Goal: Task Accomplishment & Management: Manage account settings

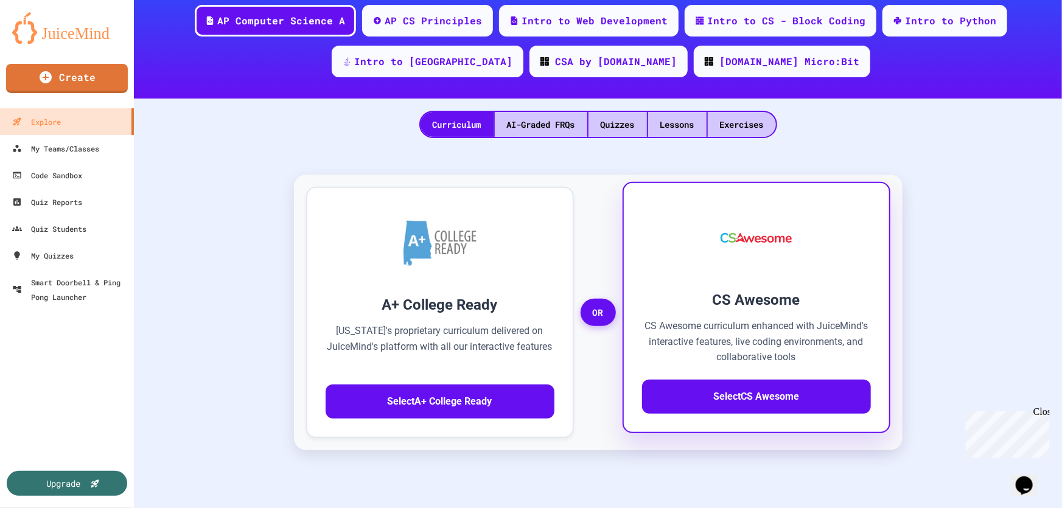
scroll to position [166, 0]
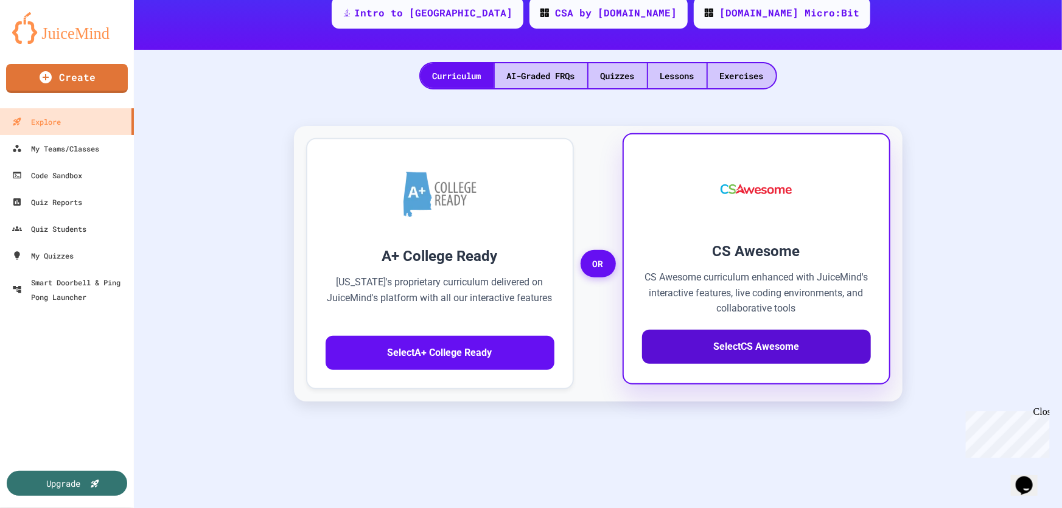
click at [770, 341] on button "Select CS Awesome" at bounding box center [756, 347] width 229 height 34
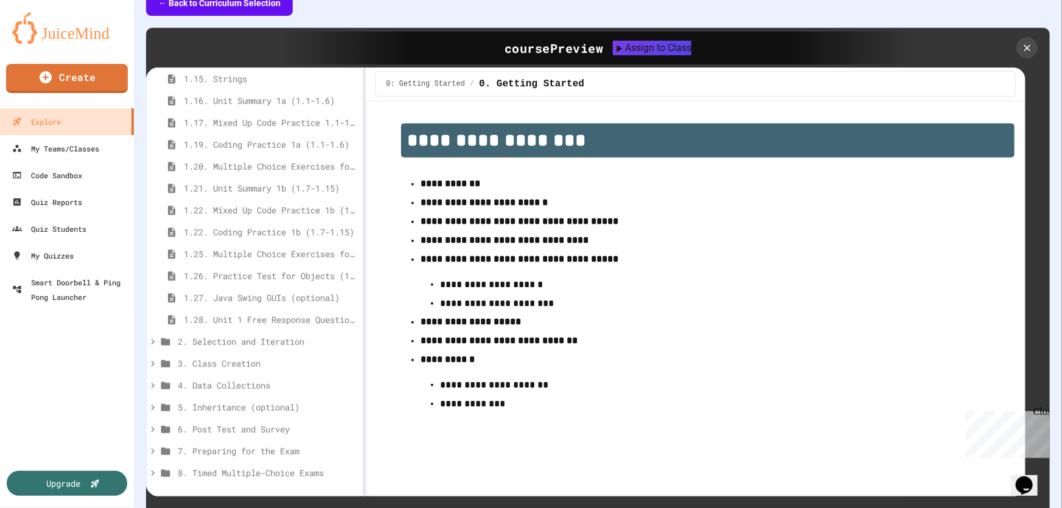
scroll to position [514, 0]
click at [153, 337] on icon at bounding box center [152, 340] width 11 height 11
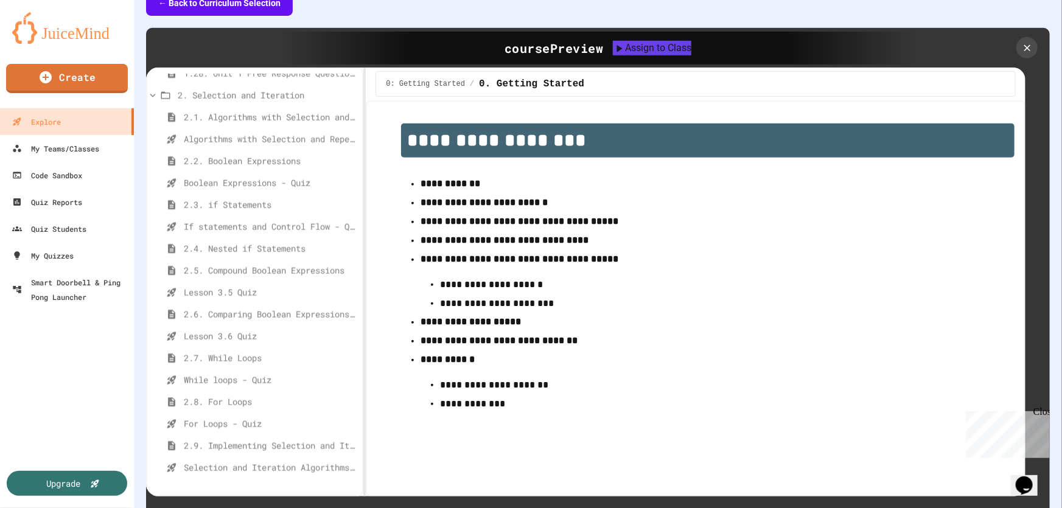
scroll to position [761, 0]
click at [58, 148] on div "My Teams/Classes" at bounding box center [54, 148] width 89 height 15
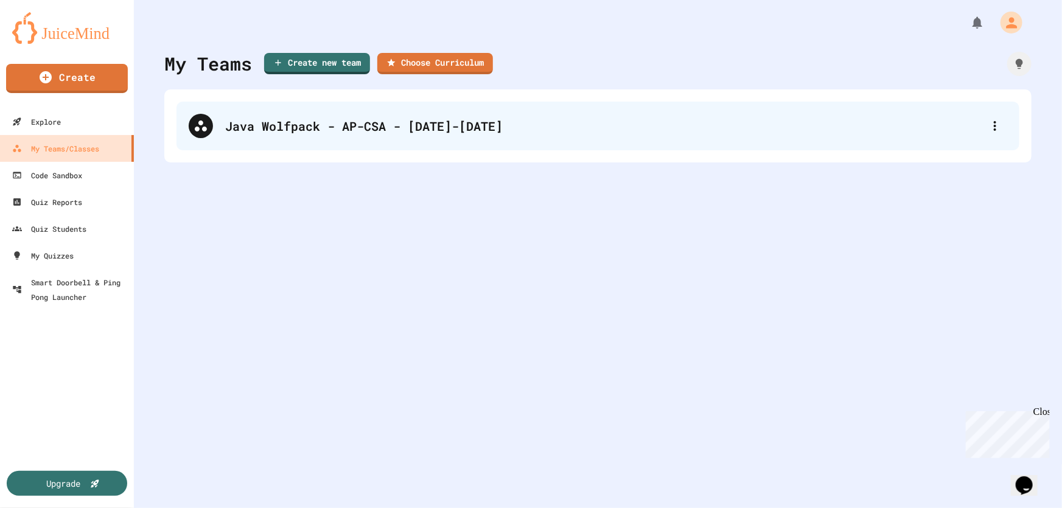
click at [264, 124] on div "Java Wolfpack - AP-CSA - [DATE]-[DATE]" at bounding box center [604, 126] width 758 height 18
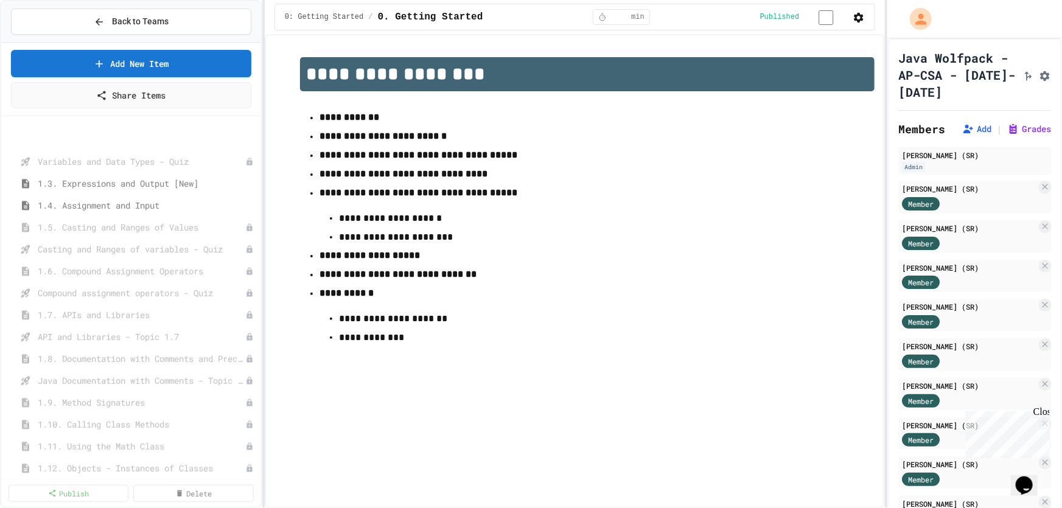
scroll to position [268, 0]
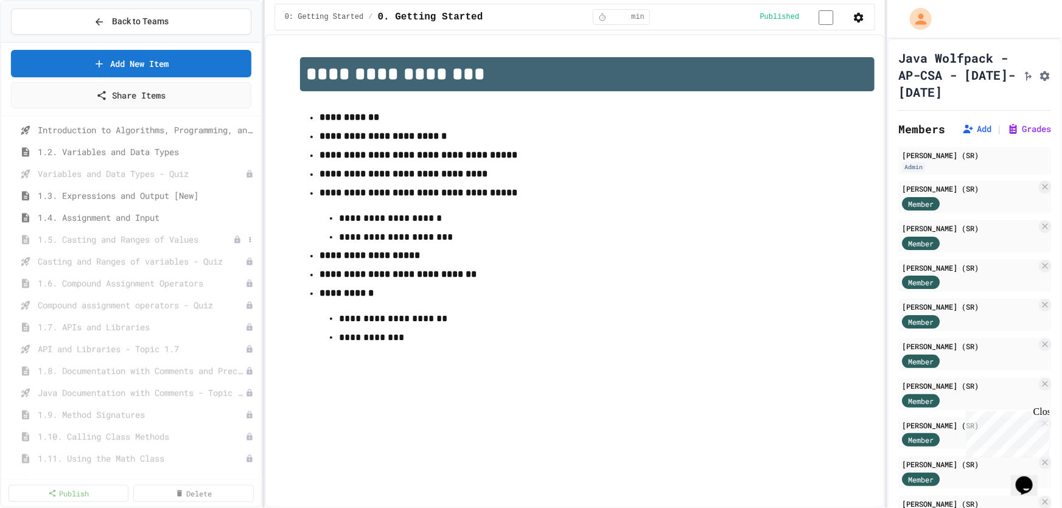
click at [150, 239] on span "1.5. Casting and Ranges of Values" at bounding box center [135, 239] width 195 height 13
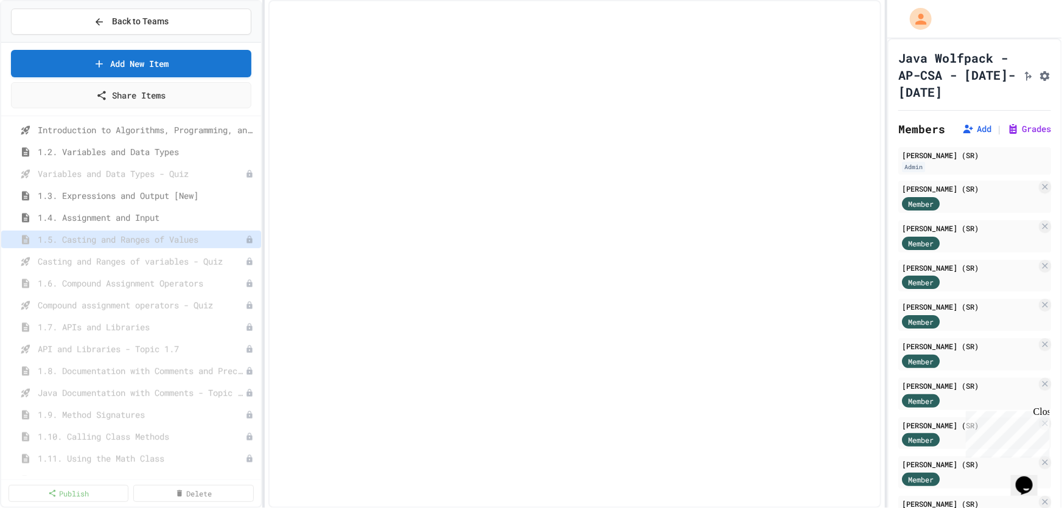
select select "***"
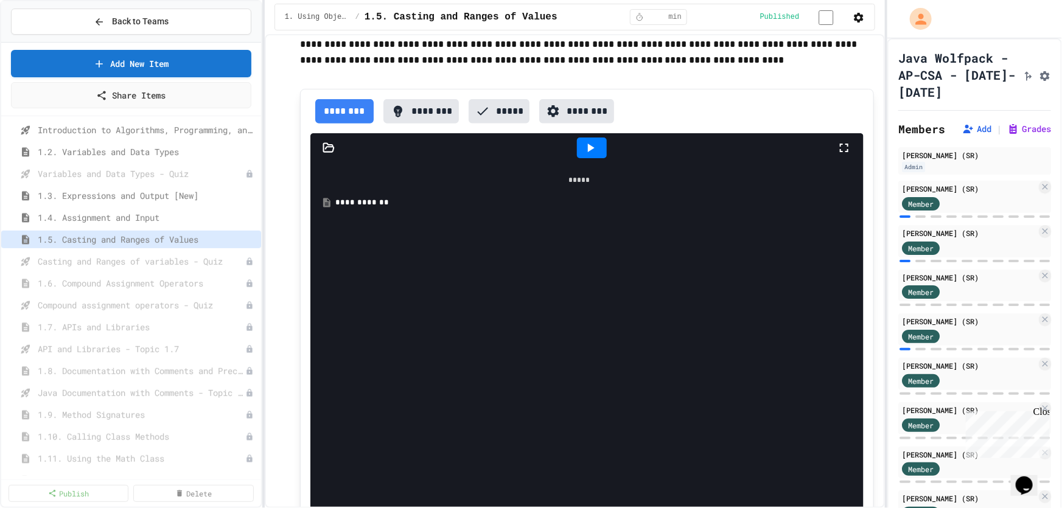
scroll to position [553, 0]
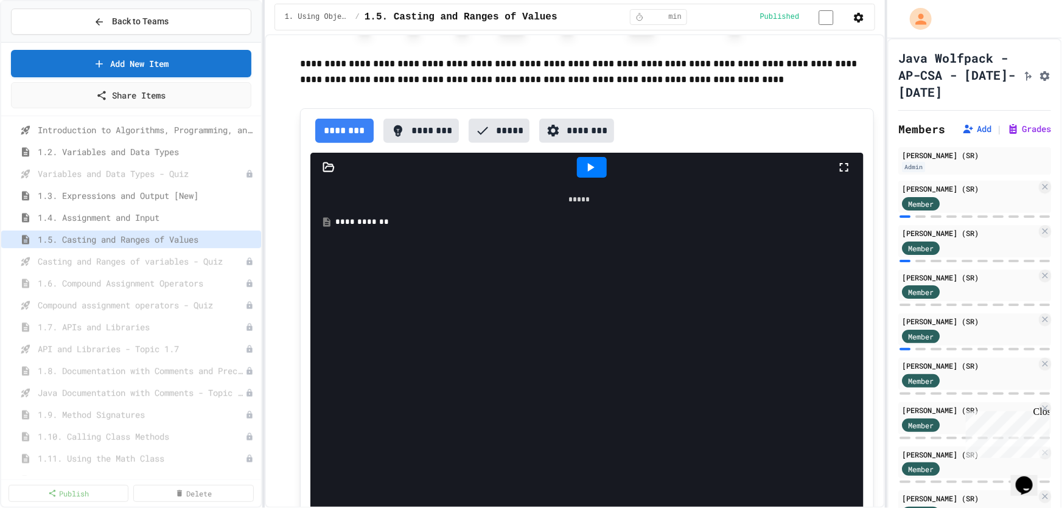
click at [1040, 80] on icon "Assignment Settings" at bounding box center [1045, 76] width 10 height 10
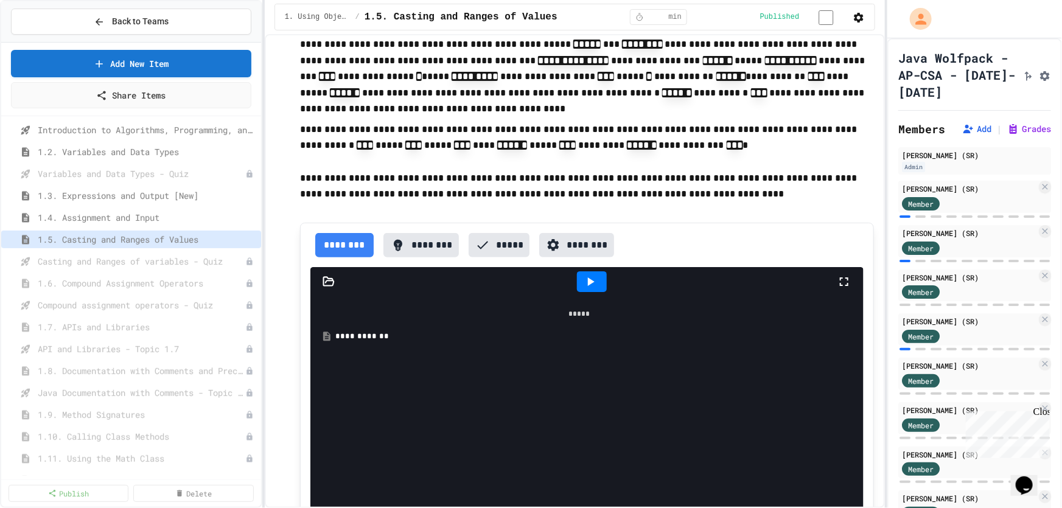
scroll to position [386, 0]
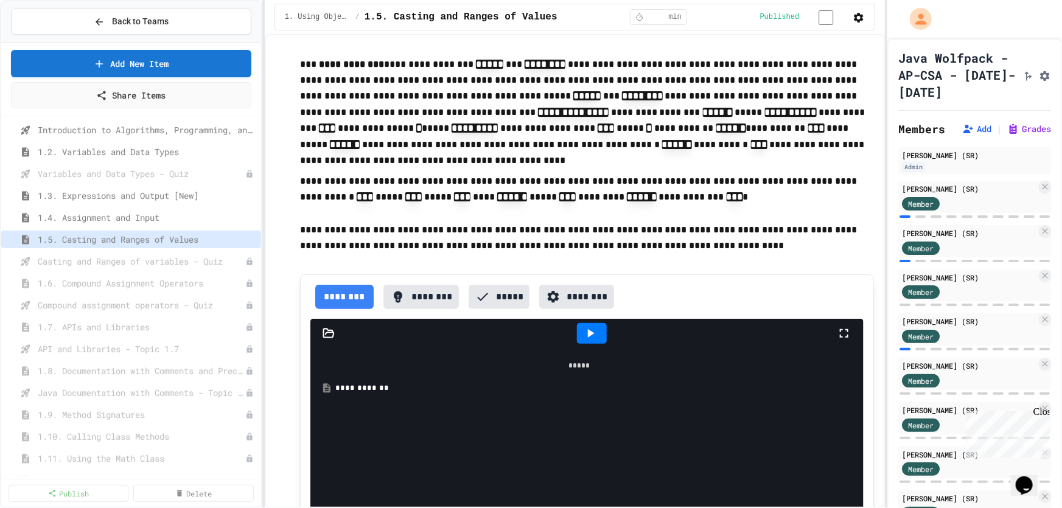
drag, startPoint x: 584, startPoint y: 338, endPoint x: 590, endPoint y: 323, distance: 15.8
click at [584, 339] on icon at bounding box center [590, 333] width 15 height 15
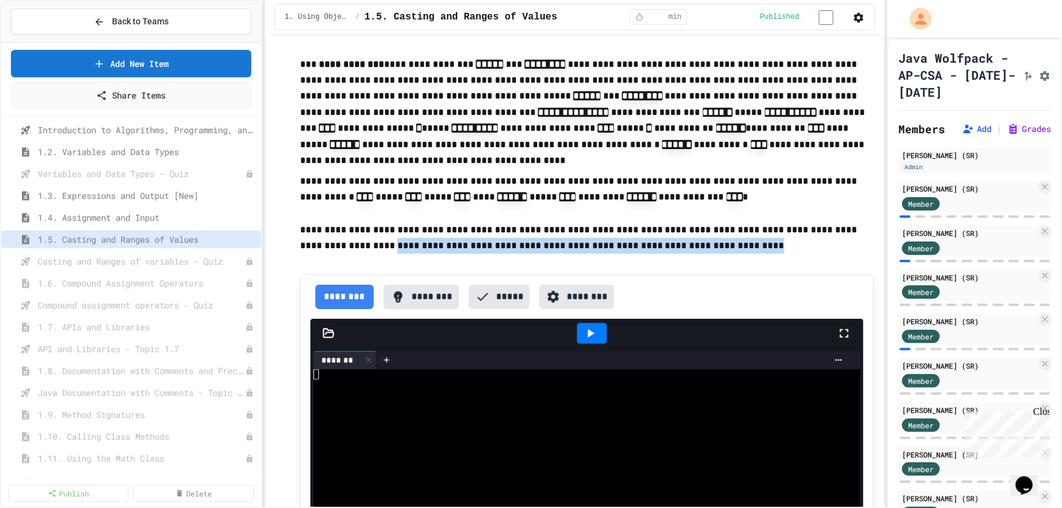
drag, startPoint x: 680, startPoint y: 249, endPoint x: 346, endPoint y: 251, distance: 334.7
click at [346, 251] on p "**********" at bounding box center [587, 238] width 574 height 32
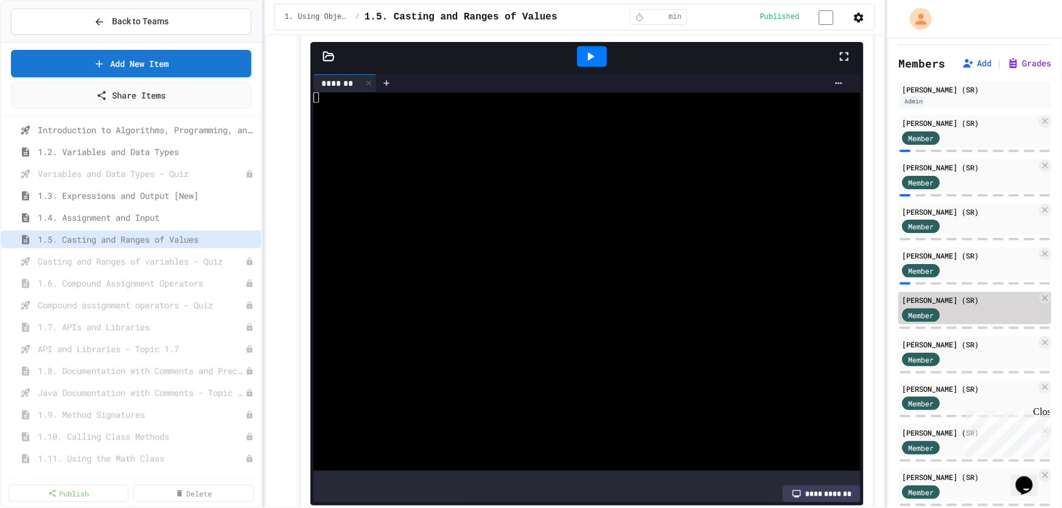
scroll to position [664, 0]
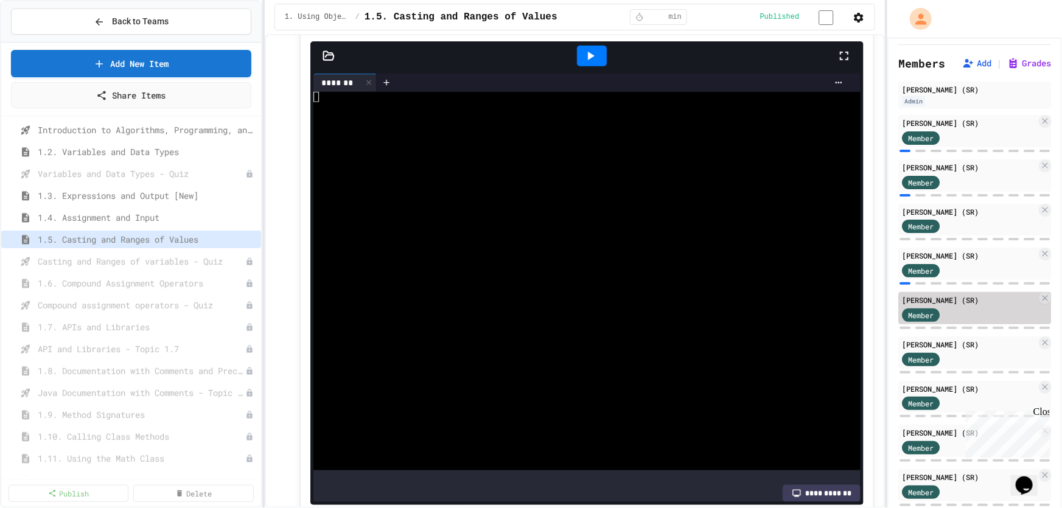
click at [929, 321] on span "Member" at bounding box center [921, 315] width 26 height 11
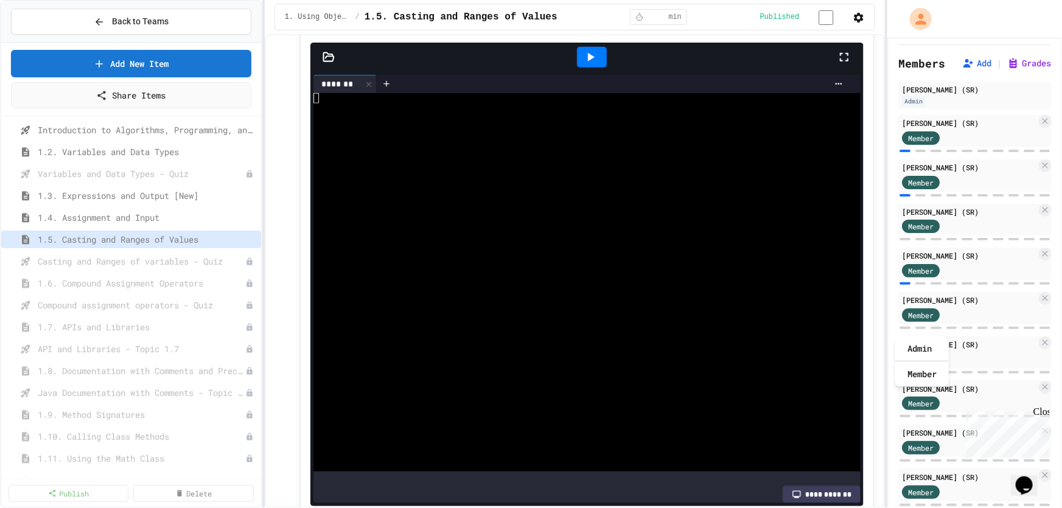
scroll to position [663, 0]
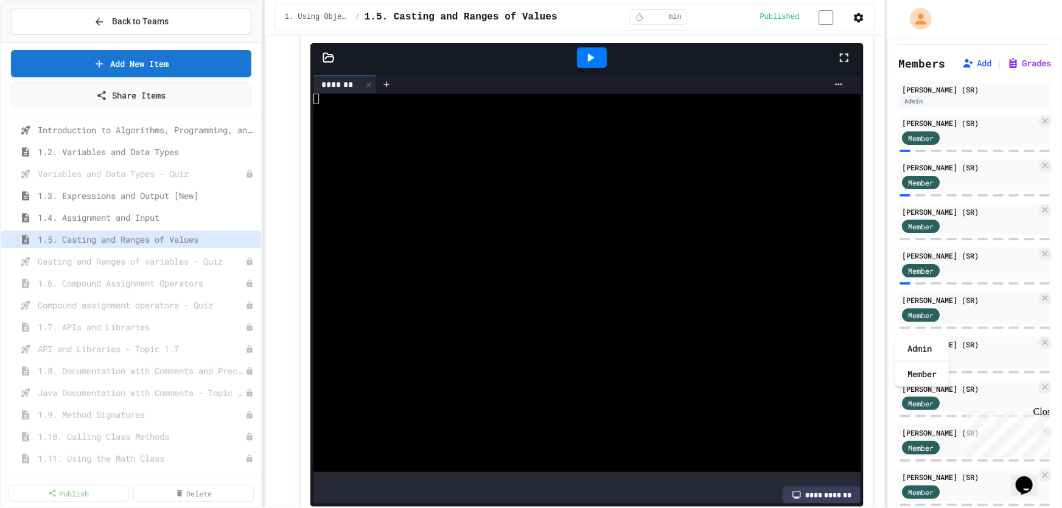
click at [587, 58] on icon at bounding box center [590, 58] width 15 height 15
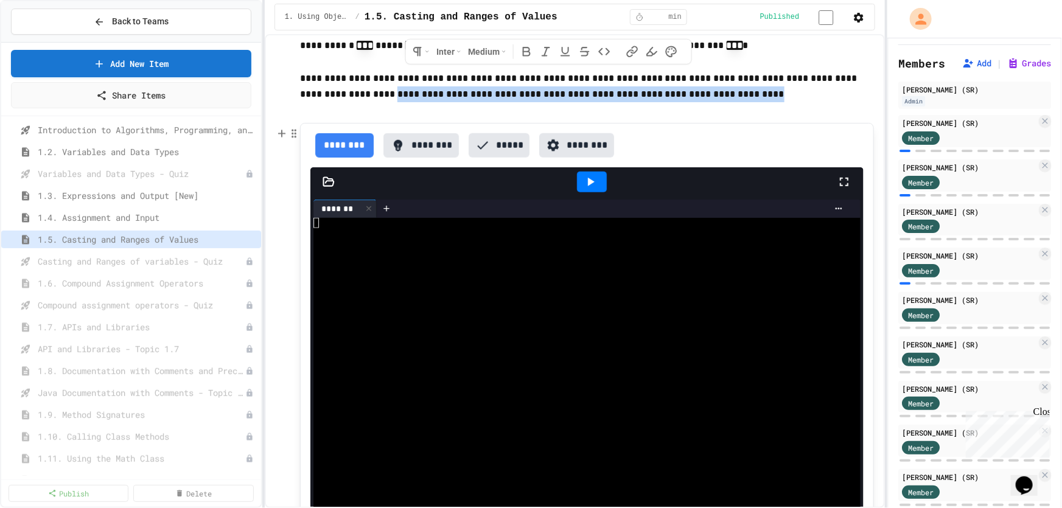
scroll to position [553, 0]
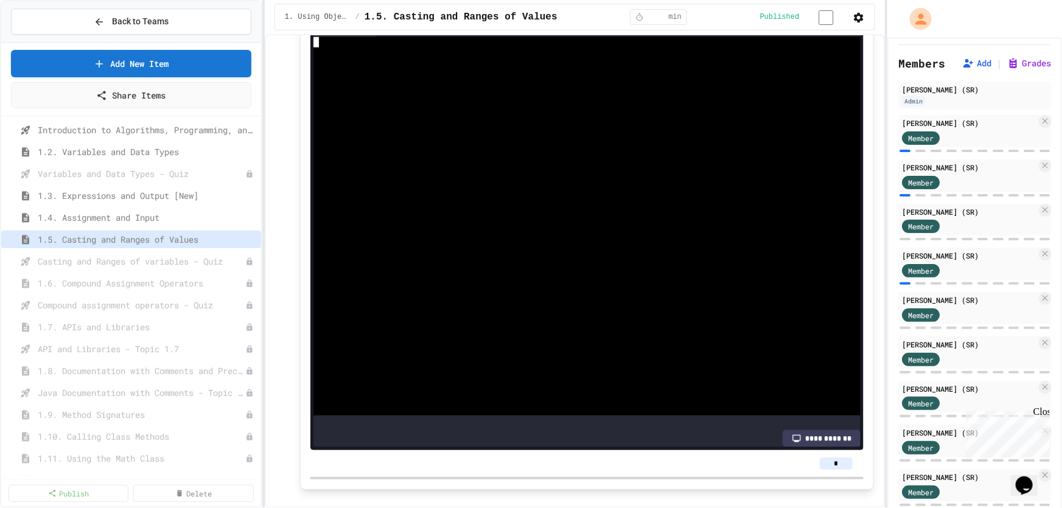
click at [611, 268] on div at bounding box center [573, 263] width 520 height 10
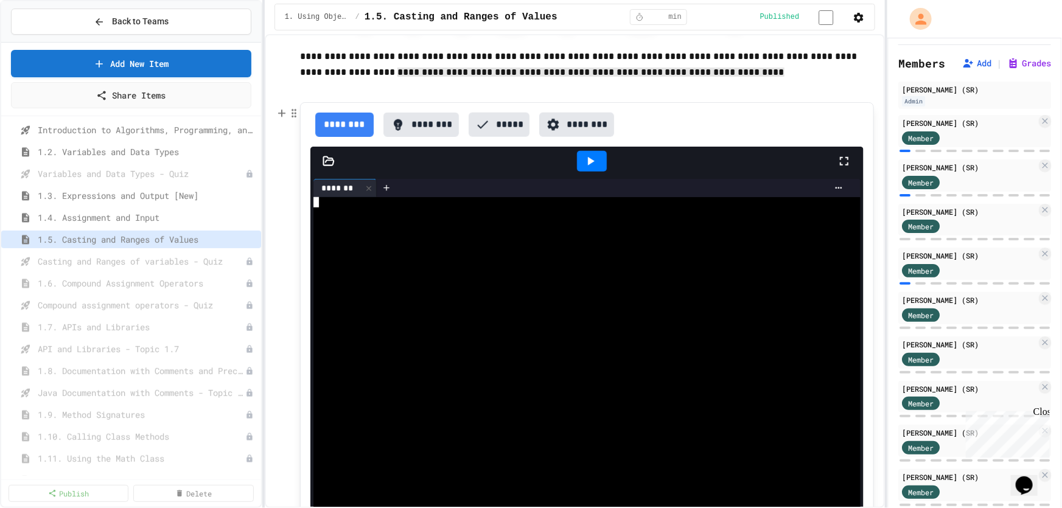
scroll to position [554, 0]
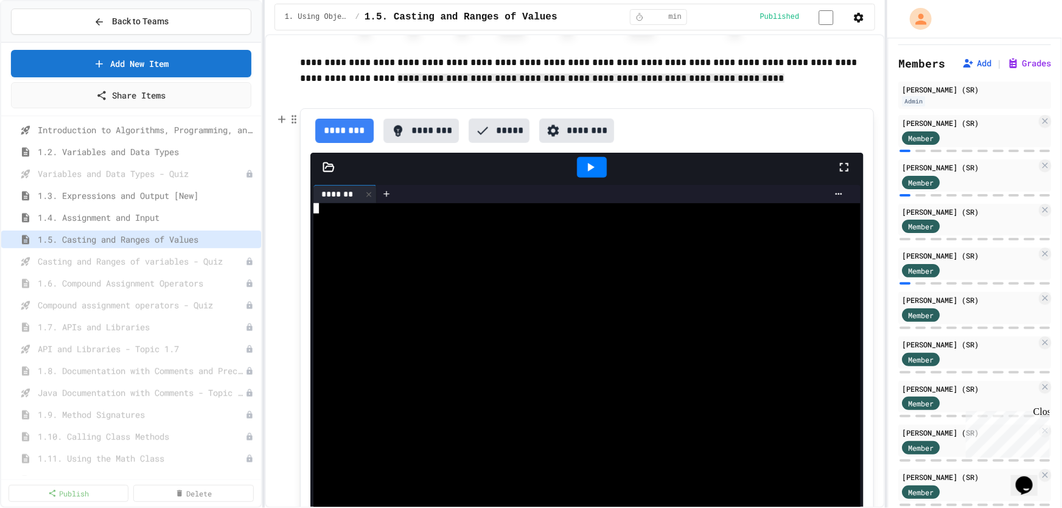
click at [371, 238] on div at bounding box center [573, 240] width 520 height 10
click at [391, 224] on div at bounding box center [573, 219] width 520 height 10
click at [533, 214] on div at bounding box center [573, 208] width 520 height 10
click at [596, 166] on div at bounding box center [592, 167] width 30 height 21
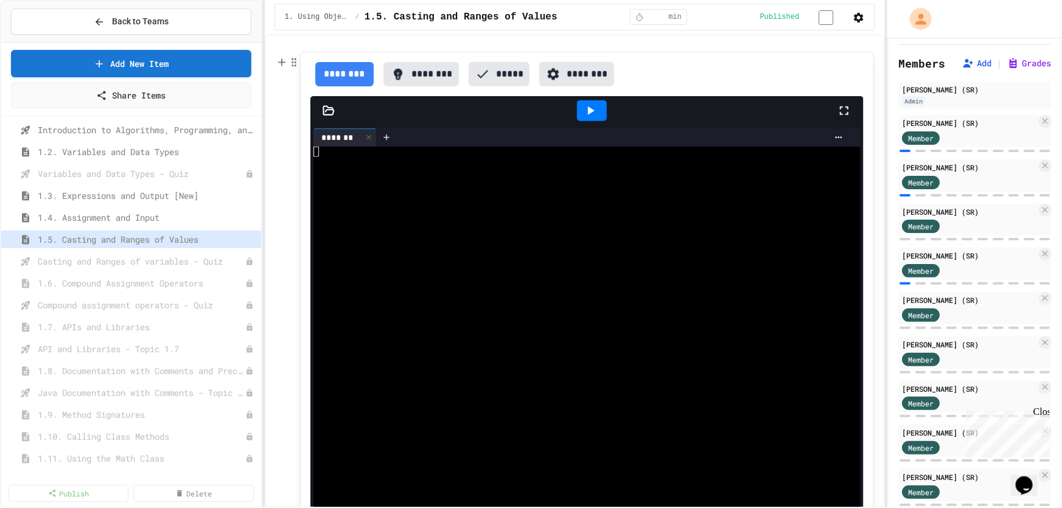
click at [440, 189] on div at bounding box center [573, 183] width 520 height 10
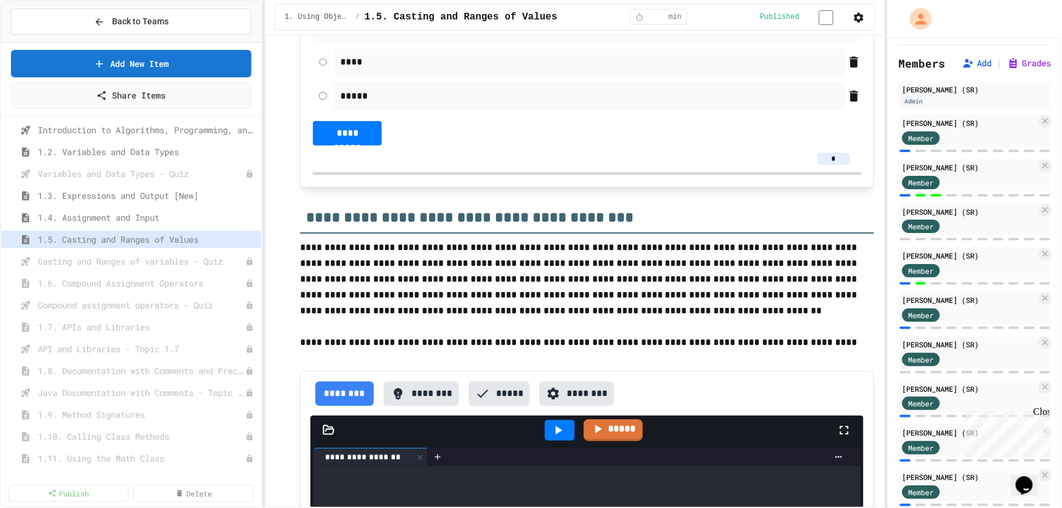
scroll to position [0, 0]
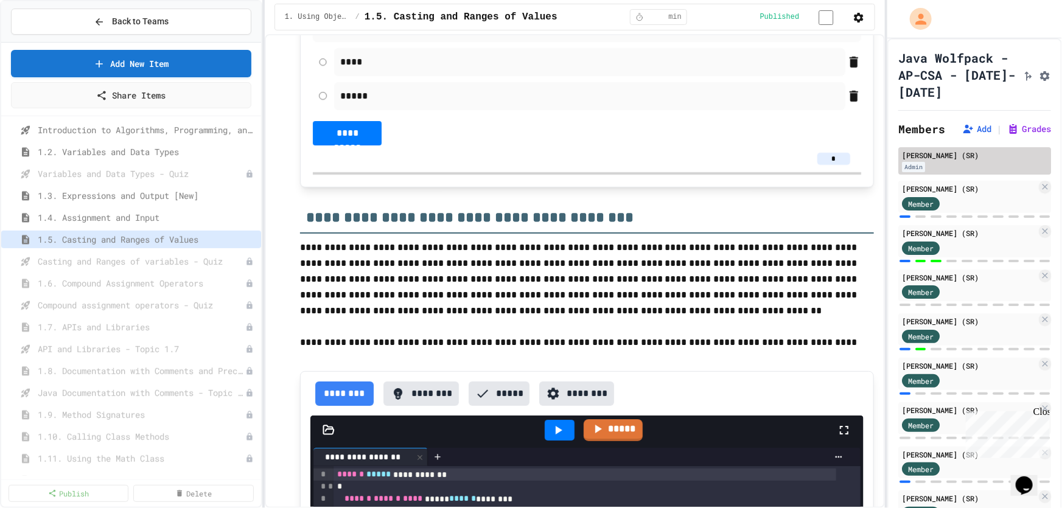
click at [929, 161] on div "[PERSON_NAME] (SR)" at bounding box center [974, 155] width 145 height 11
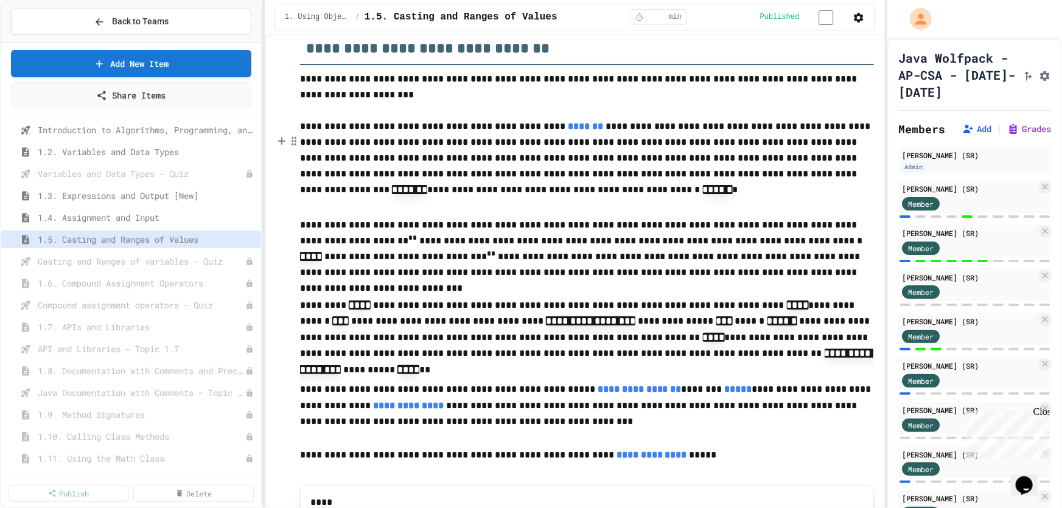
scroll to position [6031, 0]
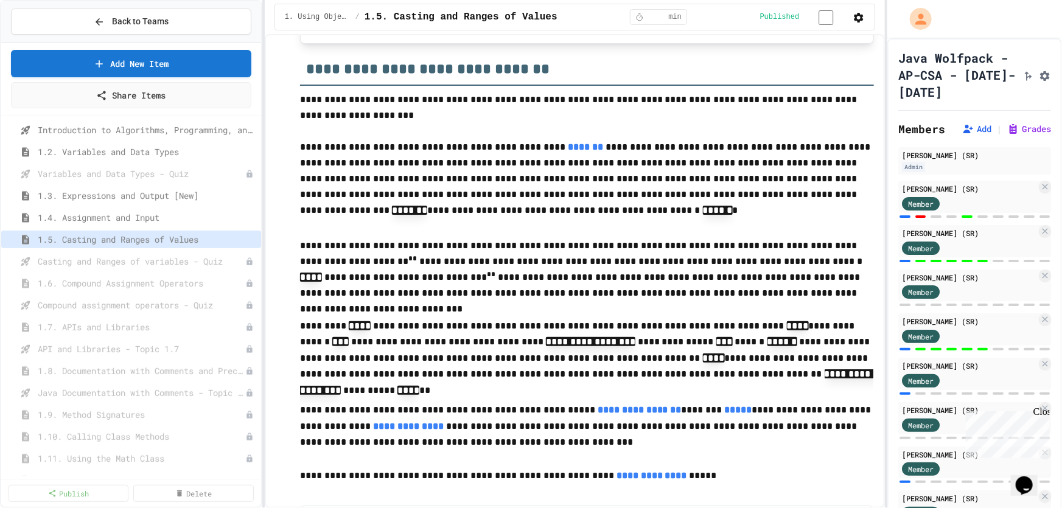
drag, startPoint x: 344, startPoint y: 444, endPoint x: 350, endPoint y: 442, distance: 6.4
click at [373, 431] on link "**********" at bounding box center [408, 426] width 71 height 9
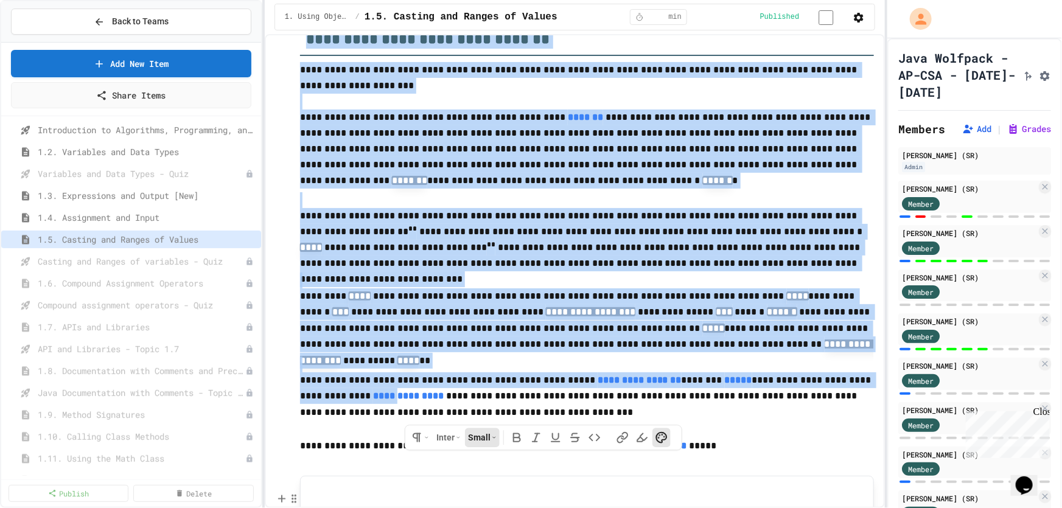
scroll to position [6196, 0]
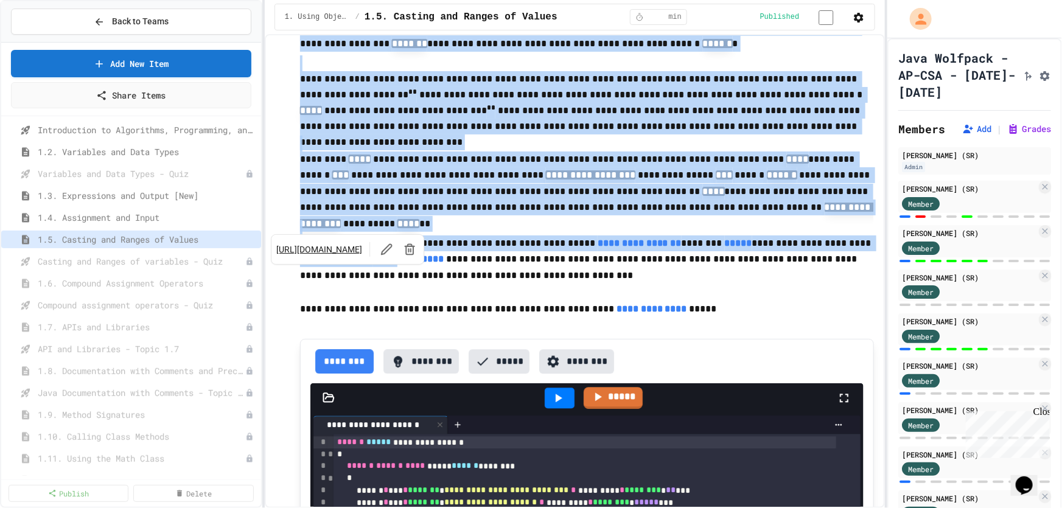
click at [376, 263] on link "**********" at bounding box center [408, 258] width 71 height 9
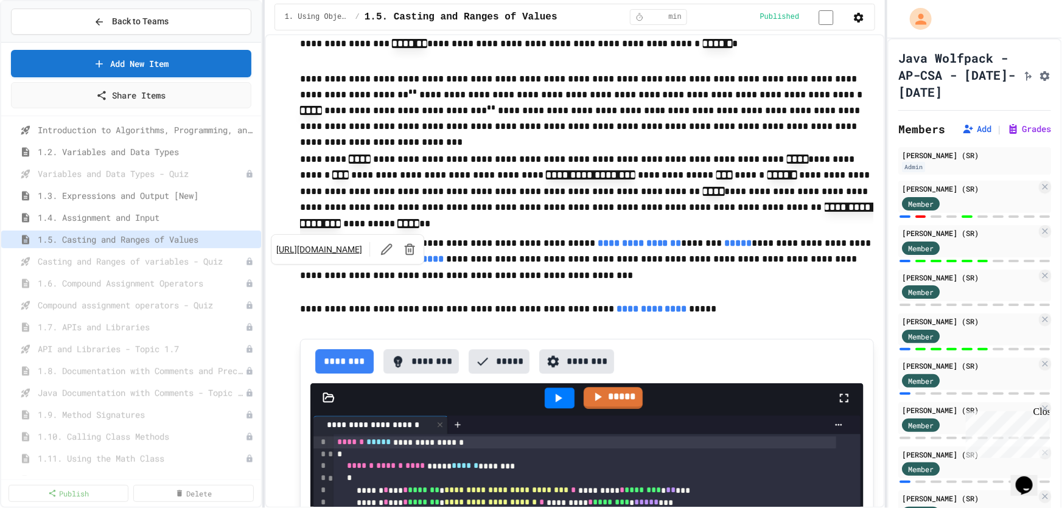
click at [351, 246] on link "[URL][DOMAIN_NAME]" at bounding box center [319, 249] width 86 height 12
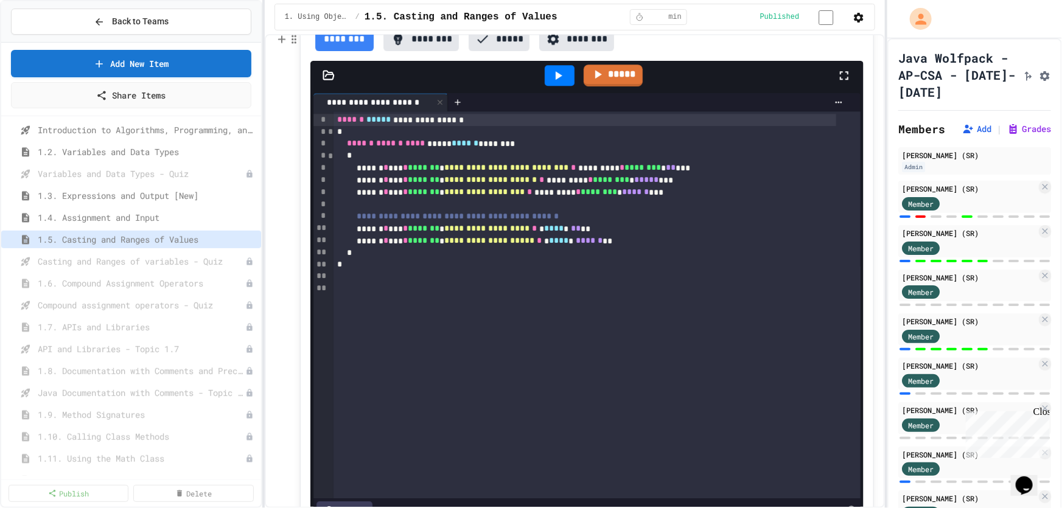
scroll to position [6528, 0]
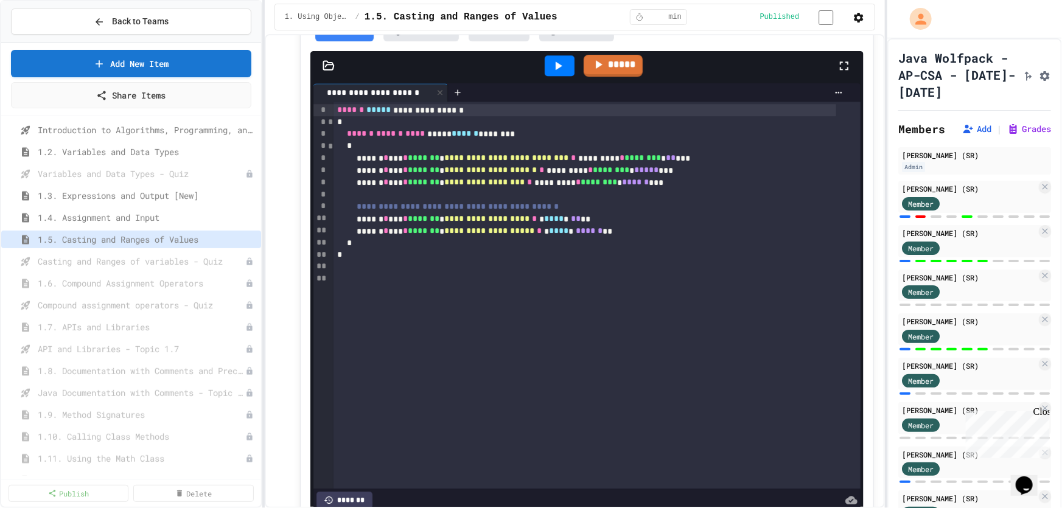
click at [551, 73] on icon at bounding box center [558, 65] width 15 height 15
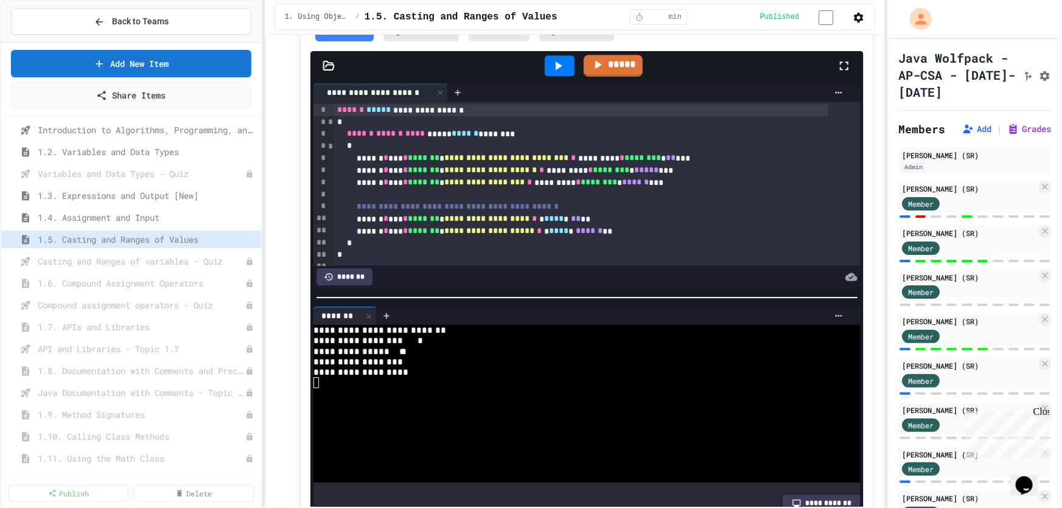
click at [658, 174] on span "*****" at bounding box center [646, 170] width 24 height 9
drag, startPoint x: 688, startPoint y: 186, endPoint x: 664, endPoint y: 190, distance: 23.4
click at [669, 176] on div "**********" at bounding box center [580, 170] width 495 height 12
click at [551, 73] on icon at bounding box center [558, 65] width 15 height 15
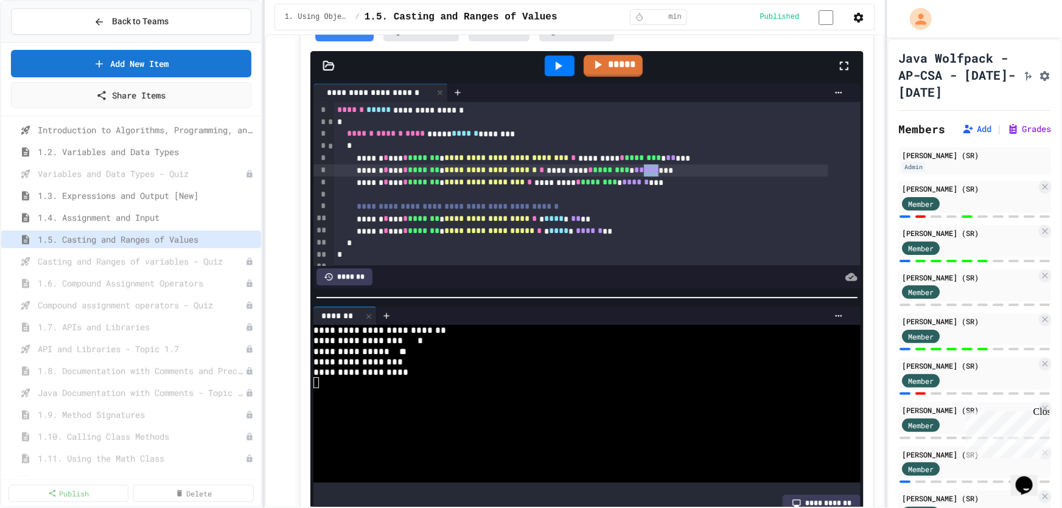
drag, startPoint x: 688, startPoint y: 186, endPoint x: 675, endPoint y: 184, distance: 12.2
click at [658, 174] on span "*****" at bounding box center [646, 170] width 24 height 9
drag, startPoint x: 674, startPoint y: 184, endPoint x: 688, endPoint y: 186, distance: 14.1
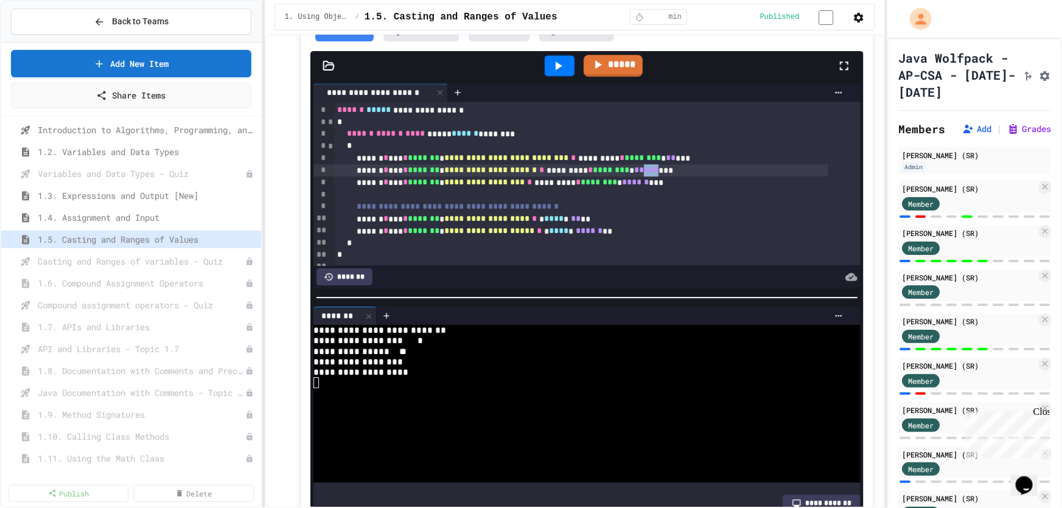
click at [688, 176] on div "**********" at bounding box center [580, 170] width 495 height 12
click at [556, 70] on icon at bounding box center [559, 65] width 7 height 9
click at [663, 174] on span "*" at bounding box center [660, 170] width 5 height 9
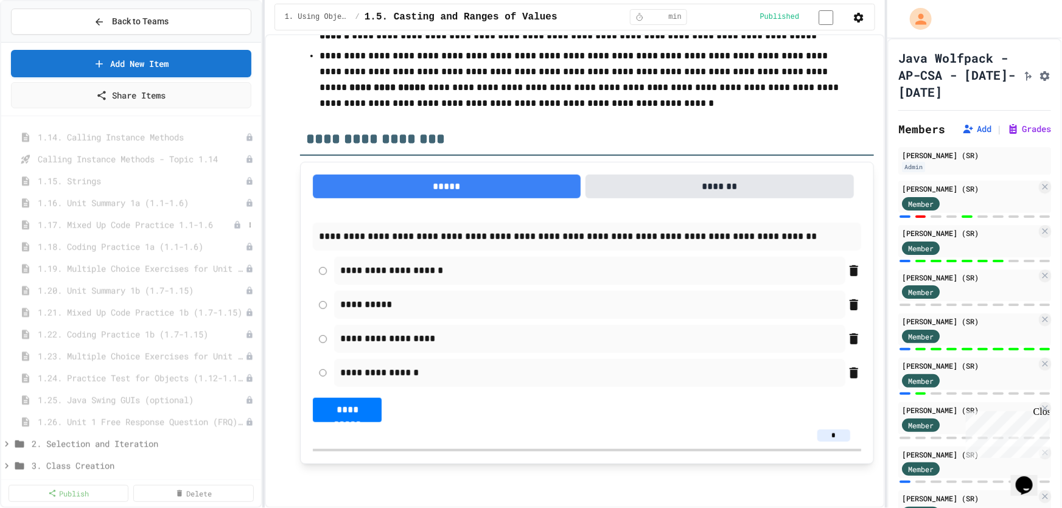
scroll to position [655, 0]
